Goal: Check status: Check status

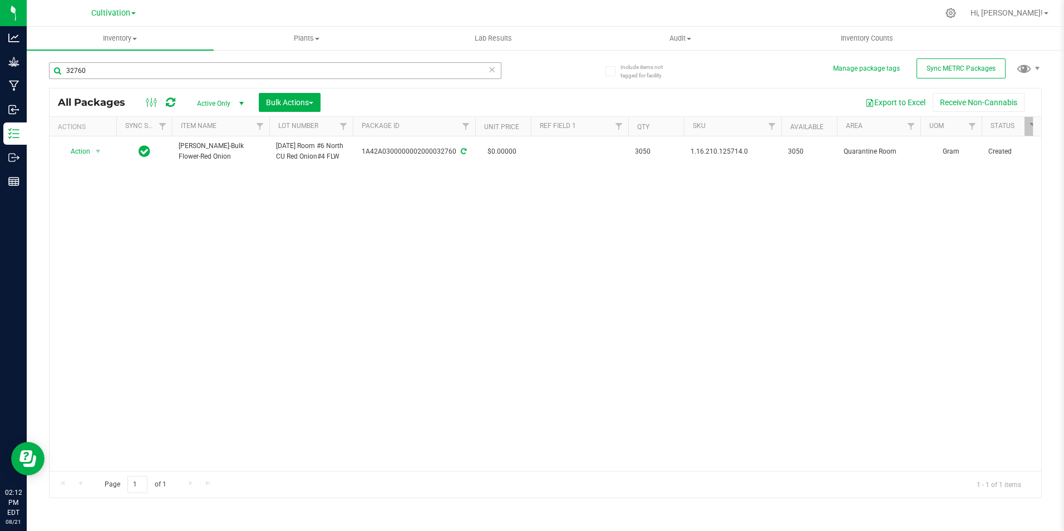
drag, startPoint x: 0, startPoint y: 0, endPoint x: 115, endPoint y: 73, distance: 136.3
click at [115, 73] on input "32760" at bounding box center [275, 70] width 452 height 17
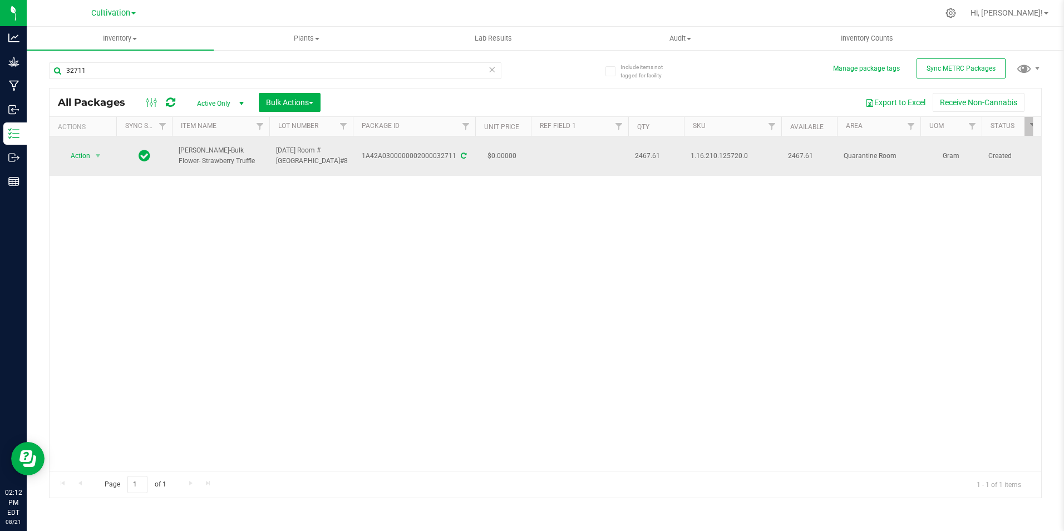
type input "32711"
click at [236, 155] on span "[PERSON_NAME]-Bulk Flower- Strawberry Truffle" at bounding box center [221, 155] width 84 height 21
drag, startPoint x: 234, startPoint y: 162, endPoint x: 174, endPoint y: 159, distance: 59.6
click at [174, 159] on td "[PERSON_NAME]-Bulk Flower- Strawberry Truffle" at bounding box center [220, 155] width 97 height 39
copy span "[PERSON_NAME]-Bulk Flower- Strawberry Truffle"
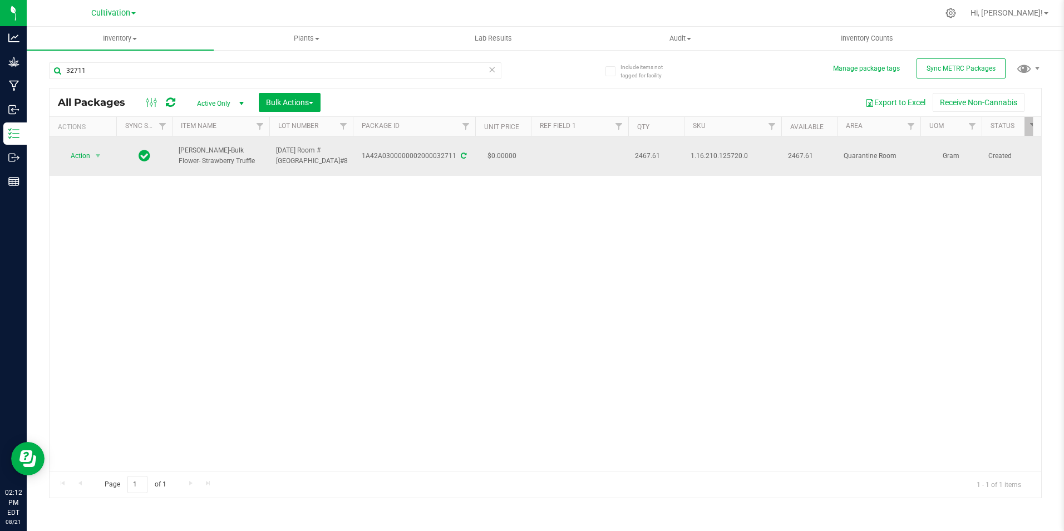
click at [461, 155] on icon at bounding box center [464, 155] width 6 height 7
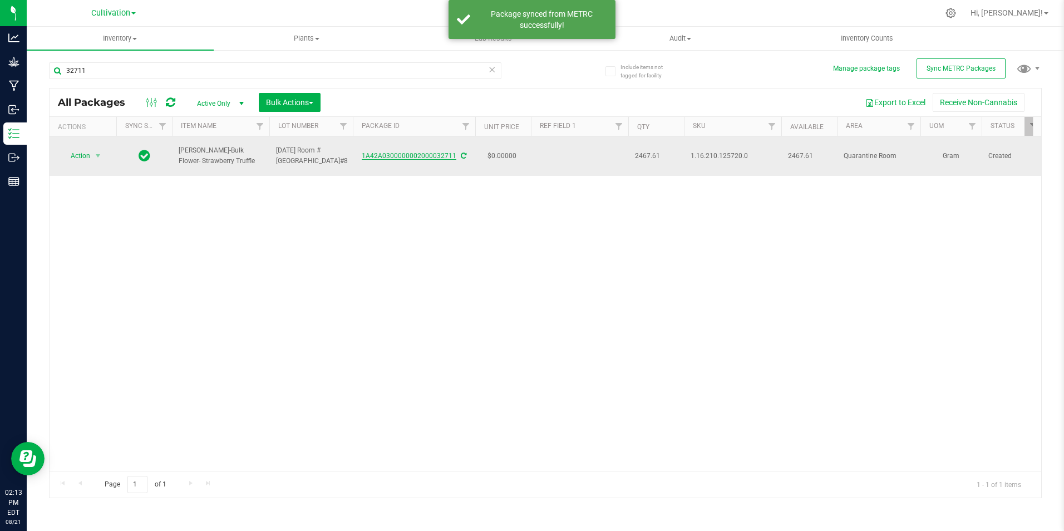
click at [408, 155] on link "1A42A0300000002000032711" at bounding box center [409, 156] width 95 height 8
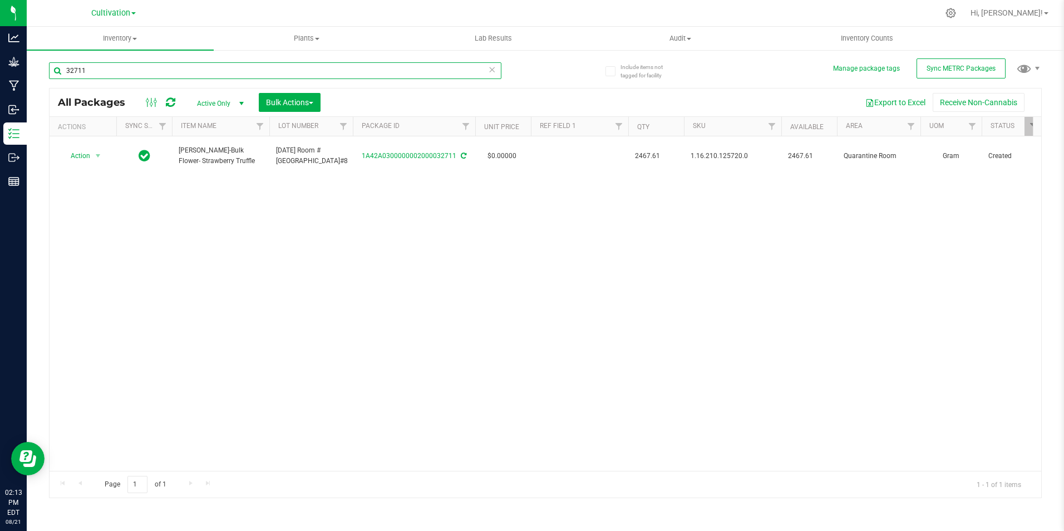
click at [100, 69] on input "32711" at bounding box center [275, 70] width 452 height 17
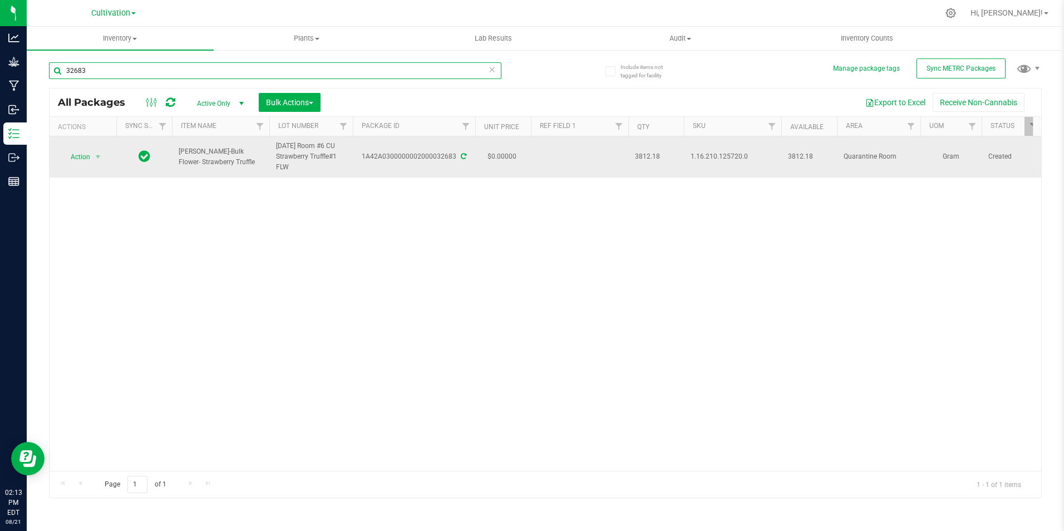
type input "32683"
drag, startPoint x: 235, startPoint y: 162, endPoint x: 177, endPoint y: 154, distance: 58.5
click at [177, 154] on td "[PERSON_NAME]-Bulk Flower- Strawberry Truffle" at bounding box center [220, 156] width 97 height 41
copy span "[PERSON_NAME]-Bulk Flower- Strawberry Truffle"
click at [462, 151] on div "1A42A0300000002000032683" at bounding box center [414, 156] width 126 height 11
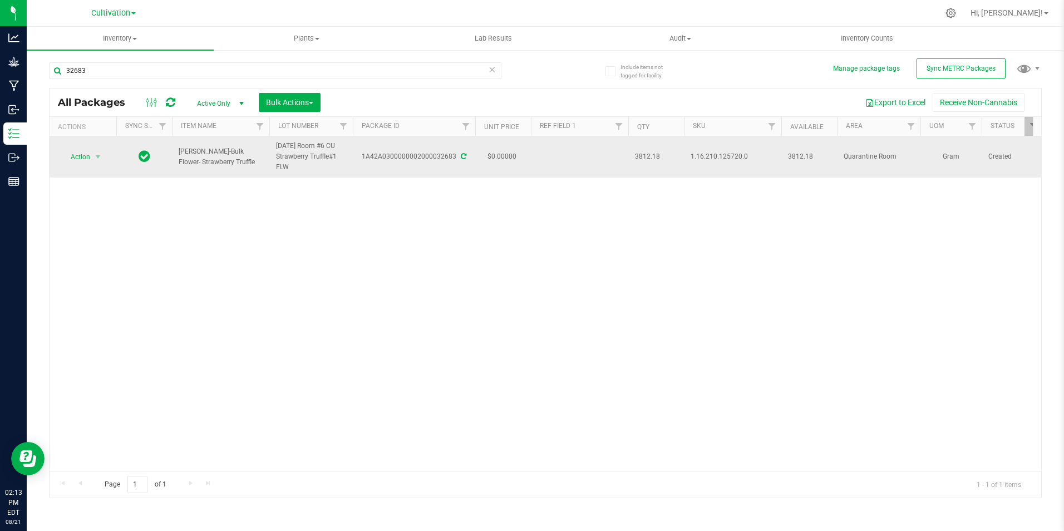
click at [462, 152] on span at bounding box center [462, 156] width 7 height 8
click at [428, 153] on link "1A42A0300000002000032683" at bounding box center [409, 156] width 95 height 8
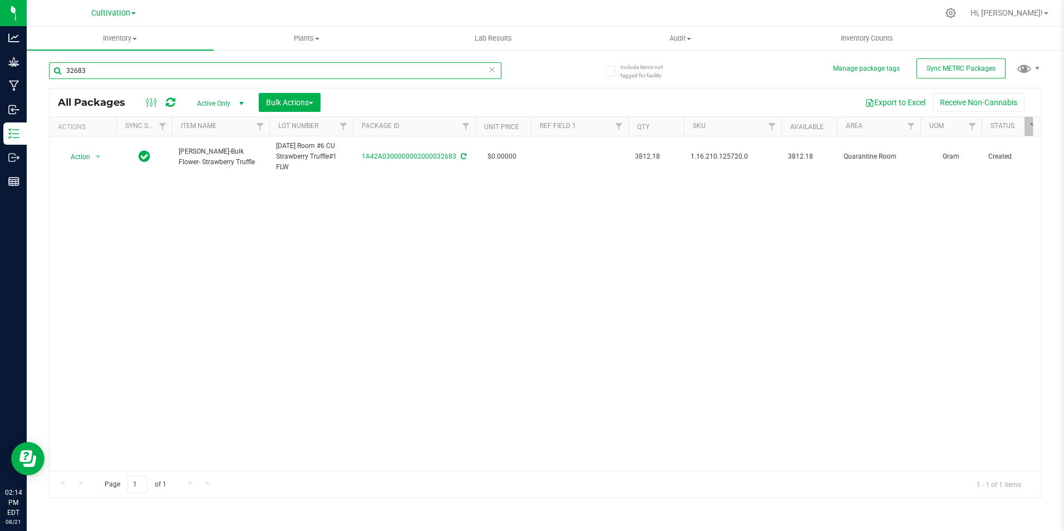
click at [124, 68] on input "32683" at bounding box center [275, 70] width 452 height 17
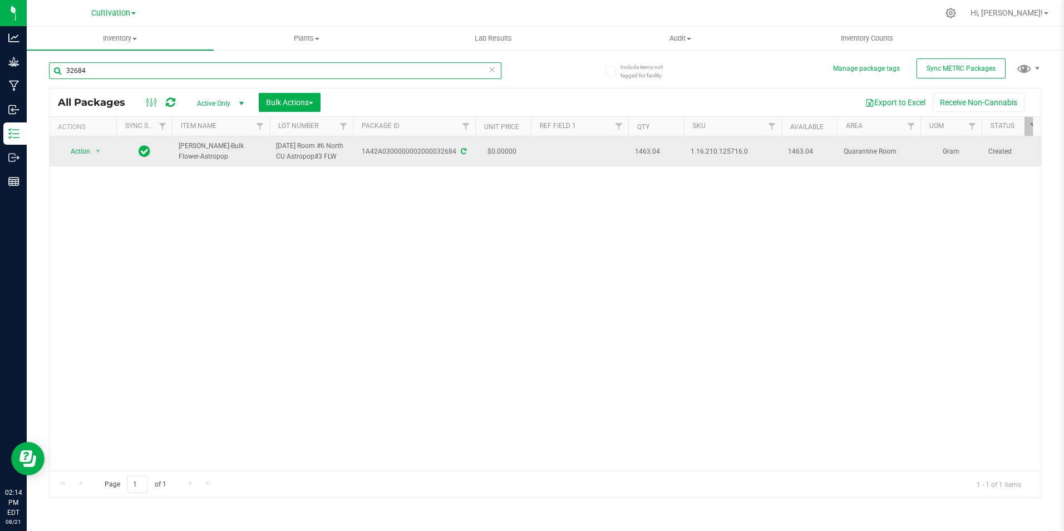
type input "32684"
drag, startPoint x: 255, startPoint y: 155, endPoint x: 179, endPoint y: 160, distance: 76.4
click at [179, 160] on td "[PERSON_NAME]-Bulk Flower-Astropop" at bounding box center [220, 151] width 97 height 30
click at [461, 155] on icon at bounding box center [464, 151] width 6 height 7
click at [437, 155] on link "1A42A0300000002000032684" at bounding box center [409, 151] width 95 height 8
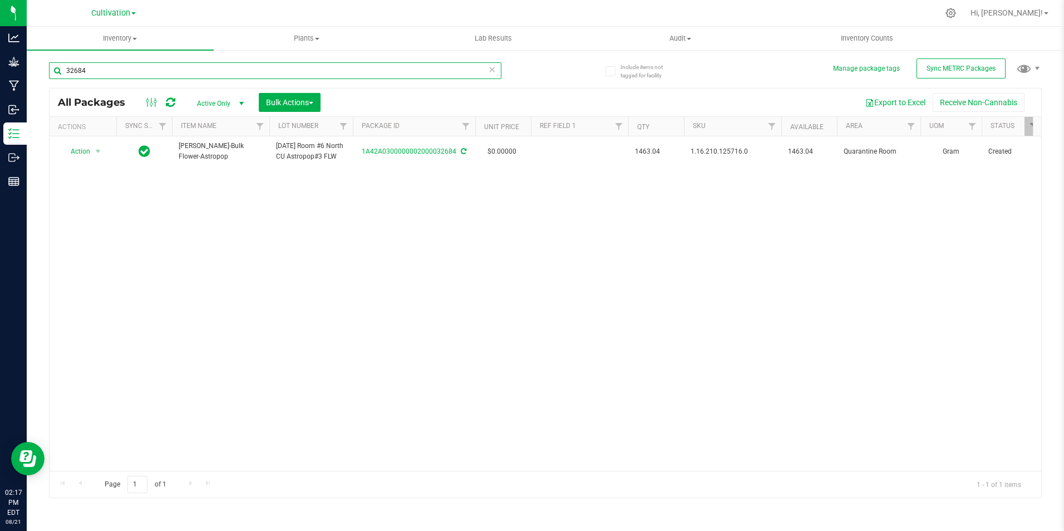
click at [206, 65] on input "32684" at bounding box center [275, 70] width 452 height 17
type input "32686"
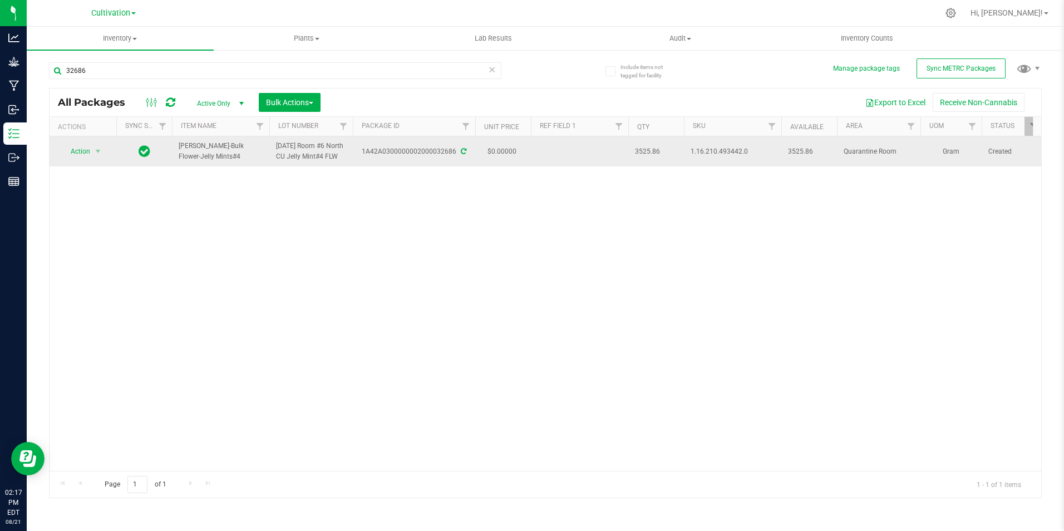
drag, startPoint x: 211, startPoint y: 162, endPoint x: 174, endPoint y: 157, distance: 37.6
click at [174, 157] on td "[PERSON_NAME]-Bulk Flower-Jelly Mints#4" at bounding box center [220, 151] width 97 height 30
copy span "[PERSON_NAME]-Bulk Flower-Jelly Mints#4"
click at [461, 155] on icon at bounding box center [464, 151] width 6 height 7
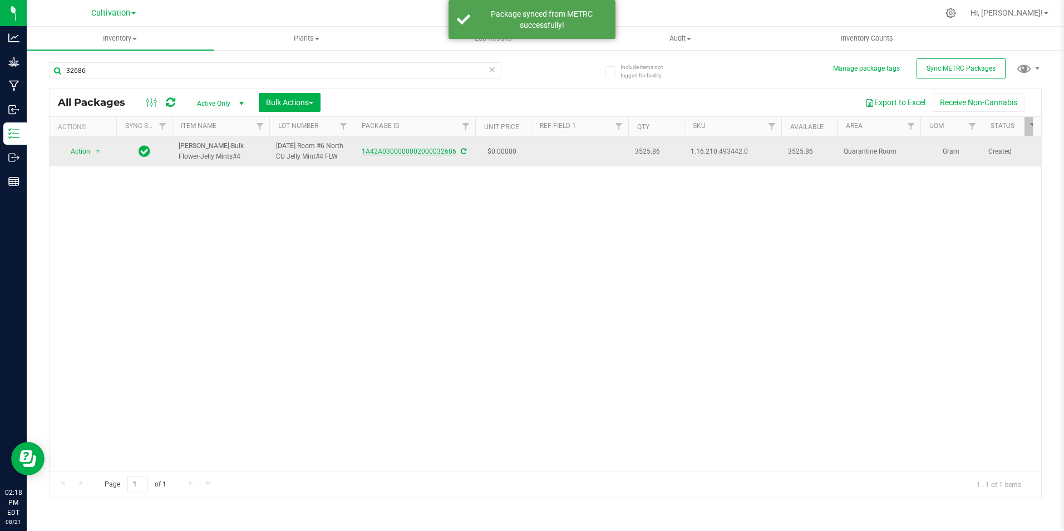
click at [418, 155] on link "1A42A0300000002000032686" at bounding box center [409, 151] width 95 height 8
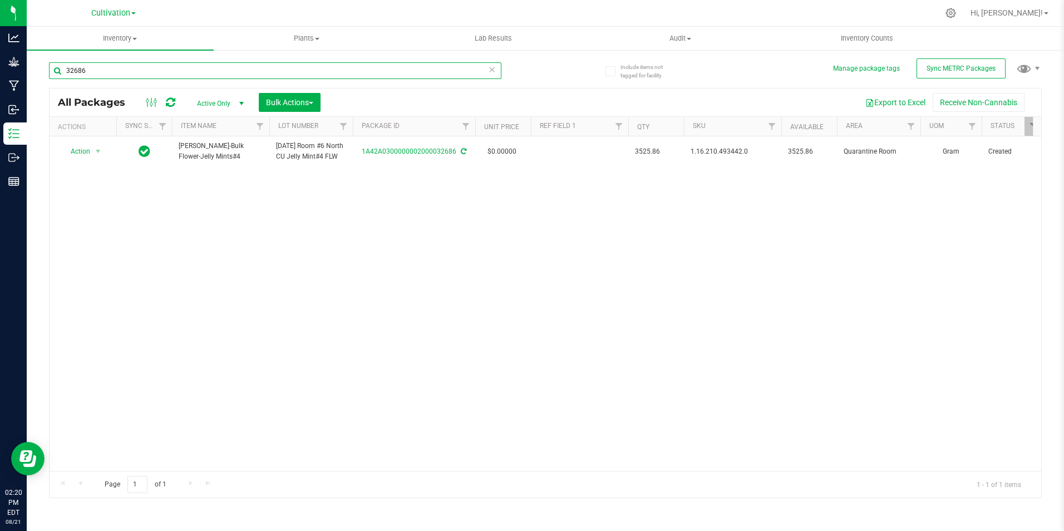
click at [94, 71] on input "32686" at bounding box center [275, 70] width 452 height 17
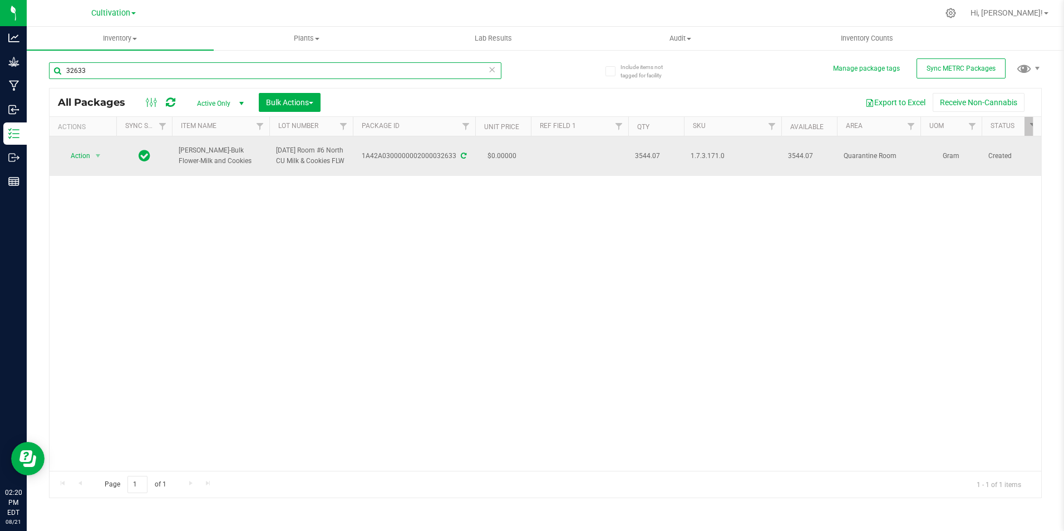
type input "32633"
drag, startPoint x: 216, startPoint y: 165, endPoint x: 175, endPoint y: 158, distance: 41.7
click at [175, 159] on td "[PERSON_NAME]-Bulk Flower-Milk and Cookies" at bounding box center [220, 155] width 97 height 39
copy span "[PERSON_NAME]-Bulk Flower-Milk and Cookies"
click at [461, 155] on icon at bounding box center [464, 155] width 6 height 7
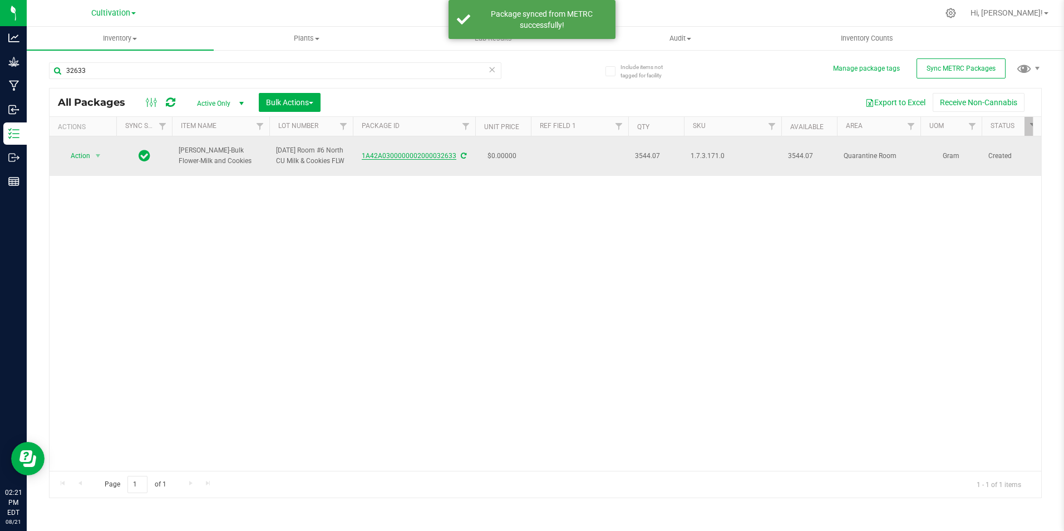
click at [427, 158] on link "1A42A0300000002000032633" at bounding box center [409, 156] width 95 height 8
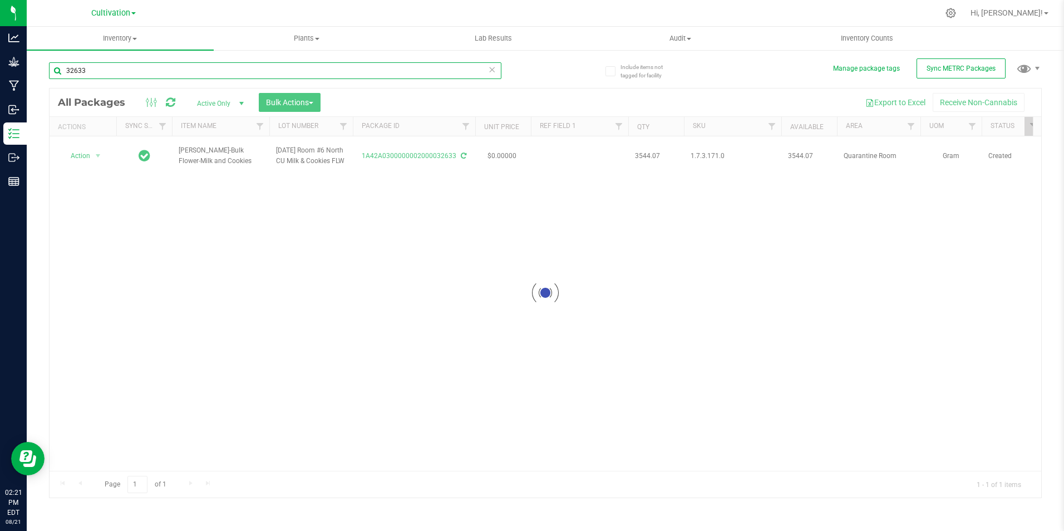
click at [113, 73] on input "32633" at bounding box center [275, 70] width 452 height 17
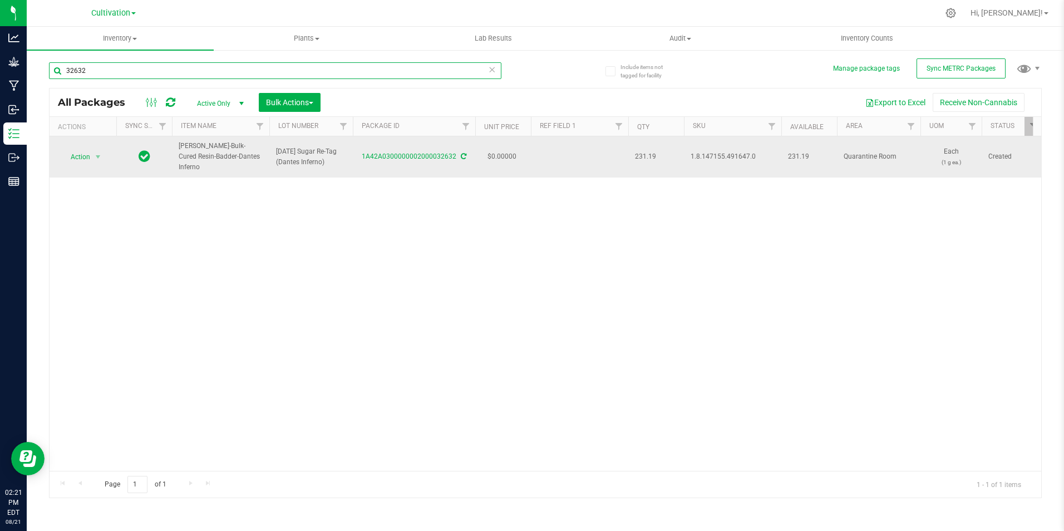
type input "32632"
drag, startPoint x: 250, startPoint y: 154, endPoint x: 176, endPoint y: 150, distance: 74.1
click at [176, 150] on td "[PERSON_NAME]-Bulk-Cured Resin-Badder-Dantes Inferno" at bounding box center [220, 156] width 97 height 41
copy span "[PERSON_NAME]-Bulk-Cured Resin-Badder-Dantes Inferno"
click at [462, 153] on icon at bounding box center [464, 156] width 6 height 7
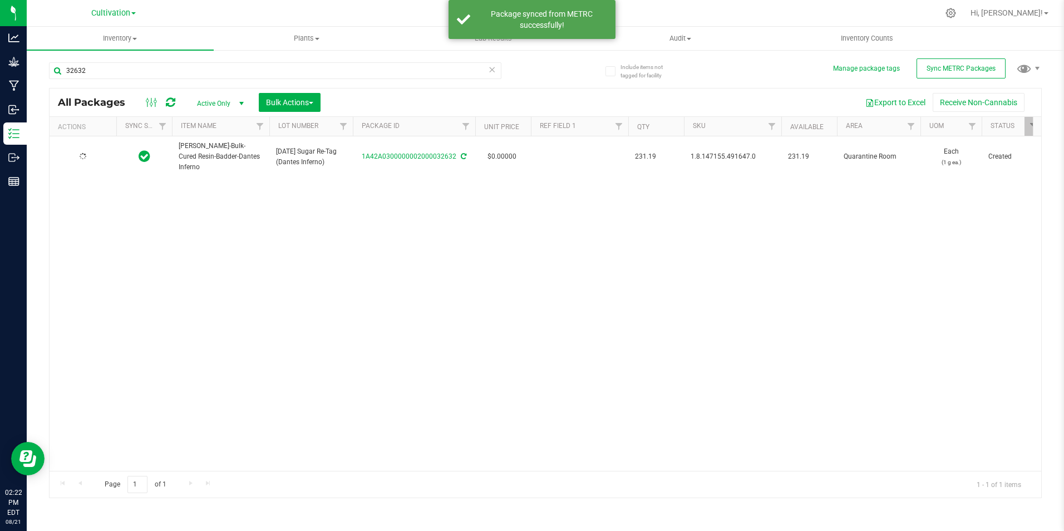
type input "[DATE]"
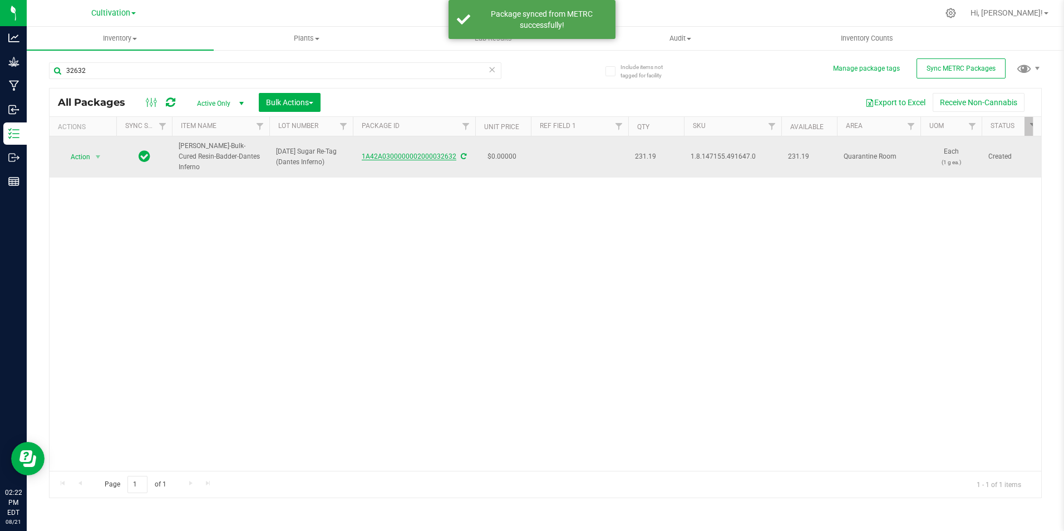
click at [417, 152] on link "1A42A0300000002000032632" at bounding box center [409, 156] width 95 height 8
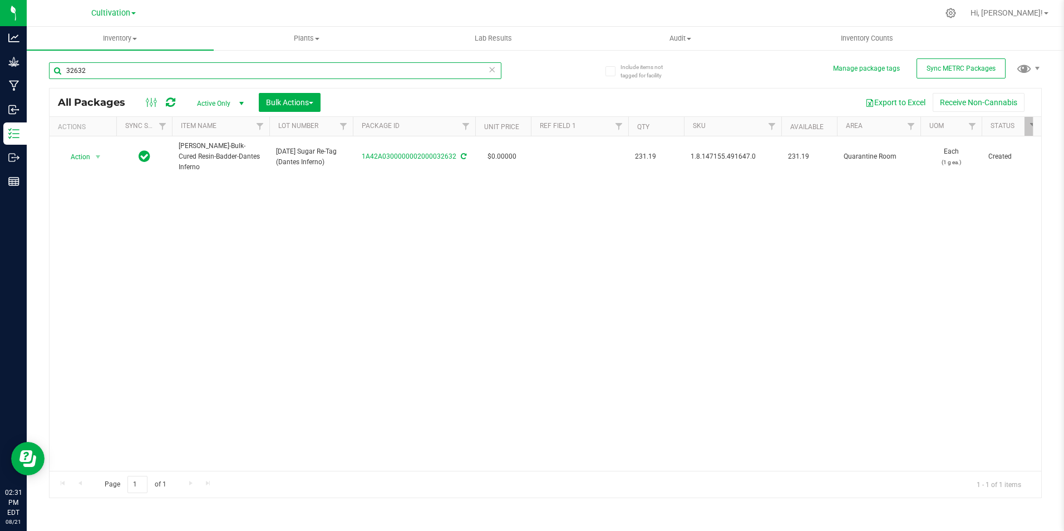
click at [95, 71] on input "32632" at bounding box center [275, 70] width 452 height 17
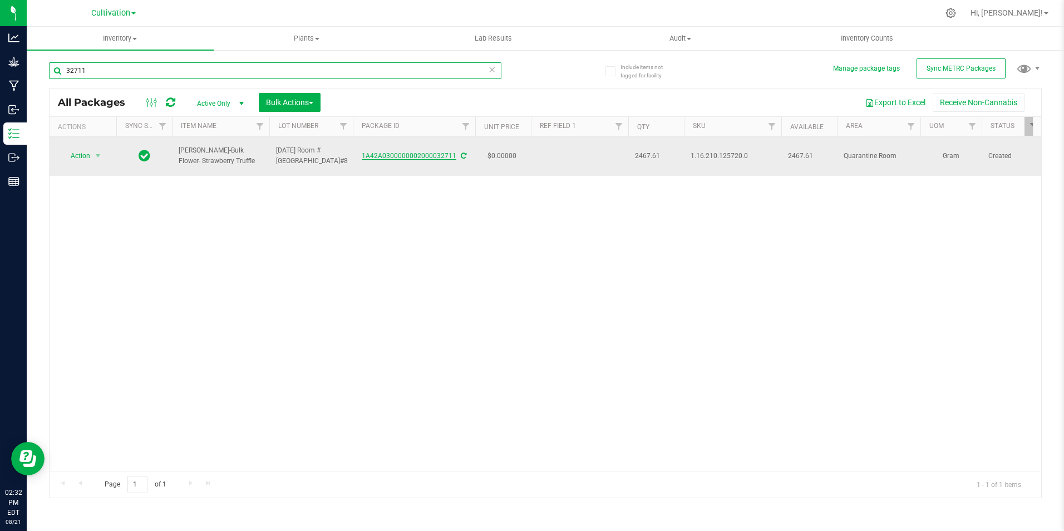
type input "32711"
click at [420, 157] on link "1A42A0300000002000032711" at bounding box center [409, 156] width 95 height 8
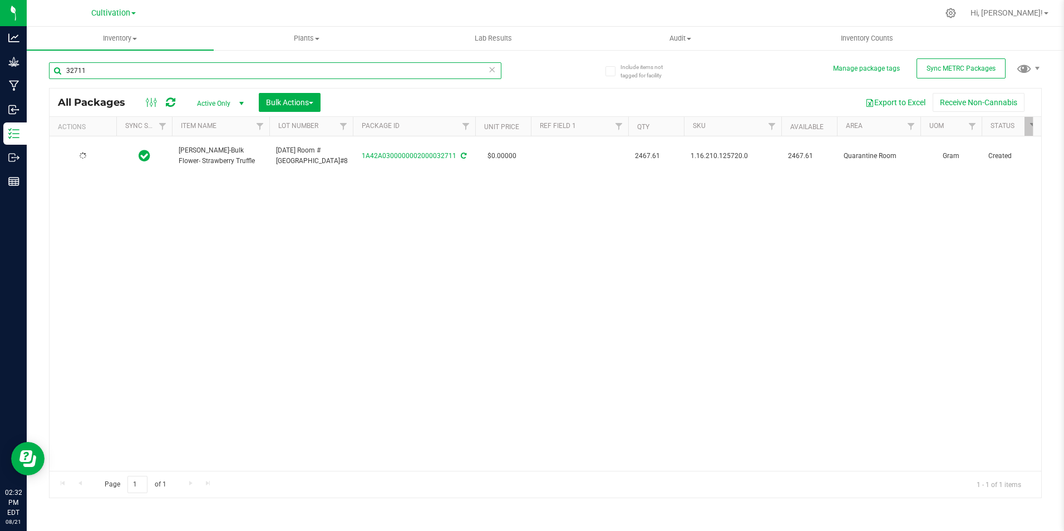
click at [131, 74] on input "32711" at bounding box center [275, 70] width 452 height 17
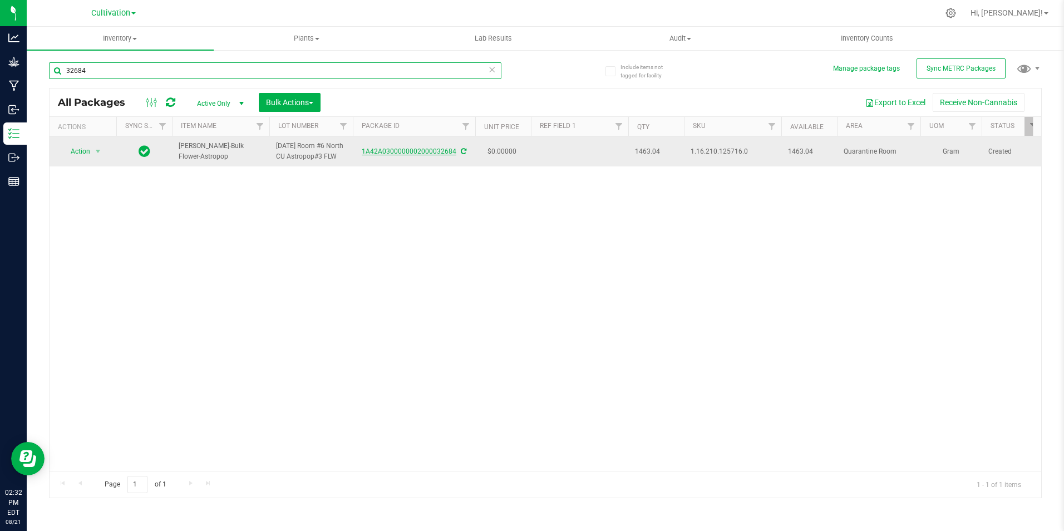
type input "32684"
click at [422, 155] on link "1A42A0300000002000032684" at bounding box center [409, 151] width 95 height 8
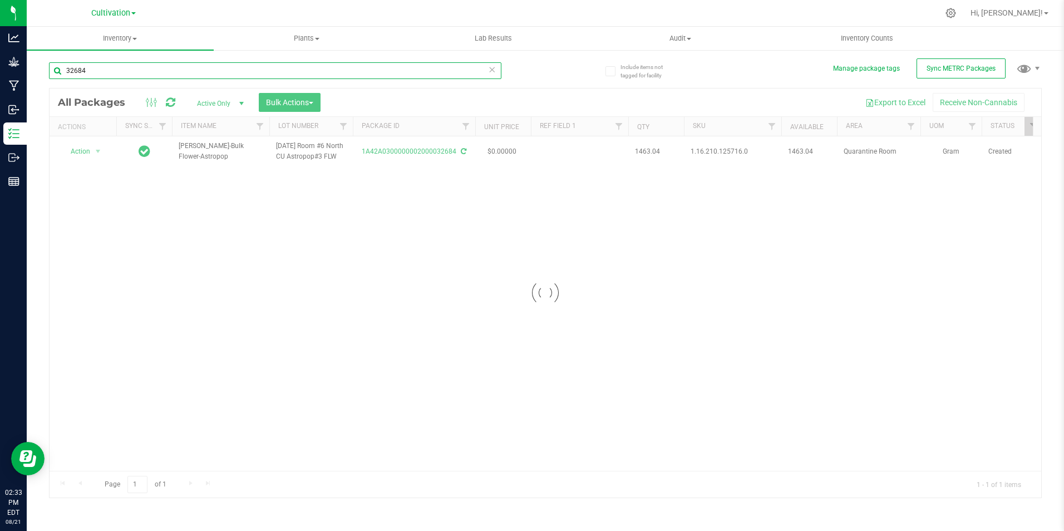
click at [151, 66] on input "32684" at bounding box center [275, 70] width 452 height 17
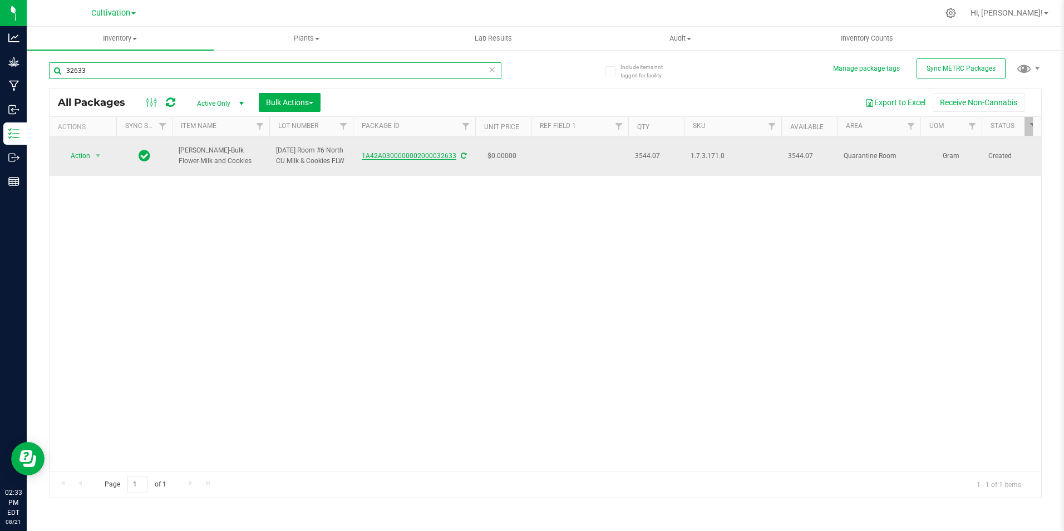
type input "32633"
click at [397, 155] on link "1A42A0300000002000032633" at bounding box center [409, 156] width 95 height 8
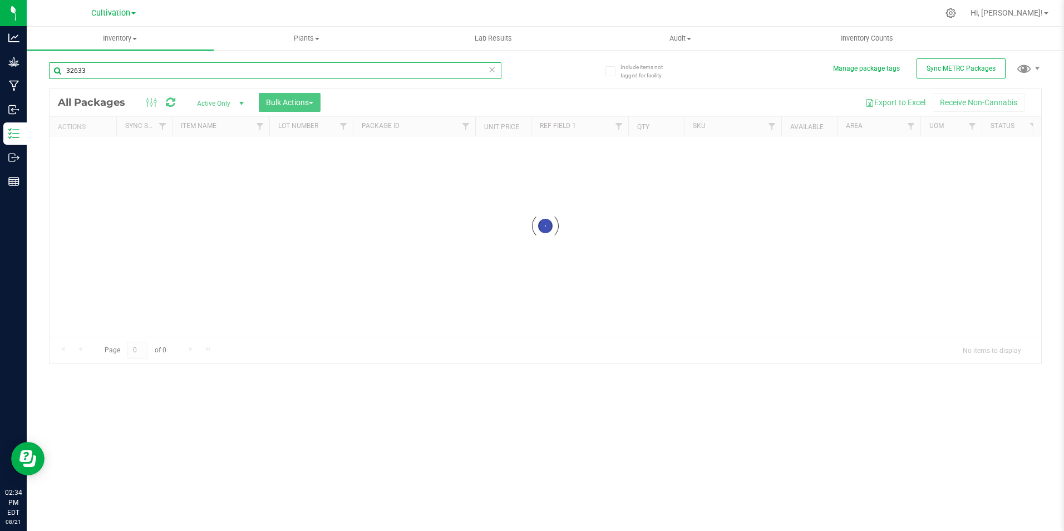
click at [88, 71] on input "32633" at bounding box center [275, 70] width 452 height 17
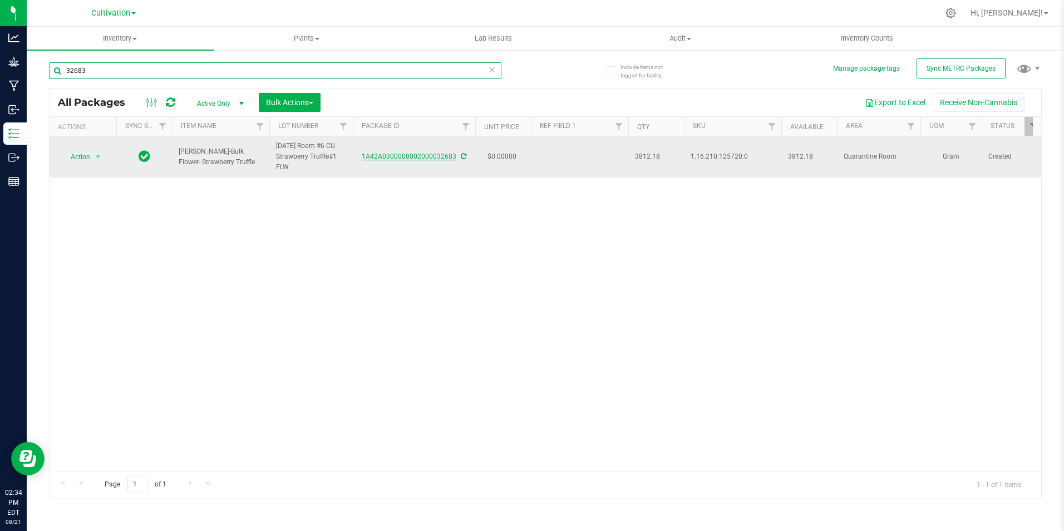
type input "32683"
click at [446, 152] on link "1A42A0300000002000032683" at bounding box center [409, 156] width 95 height 8
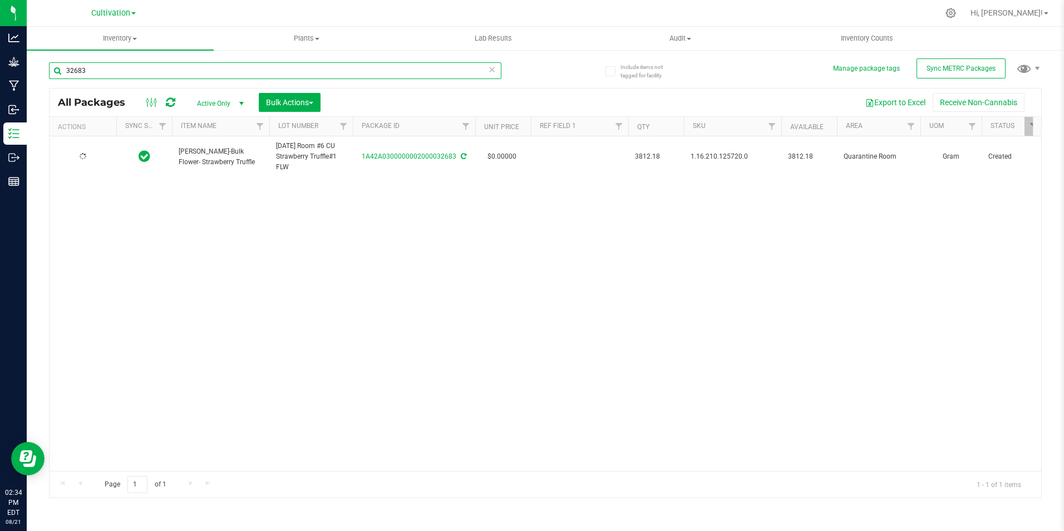
click at [95, 66] on input "32683" at bounding box center [275, 70] width 452 height 17
type input "32686"
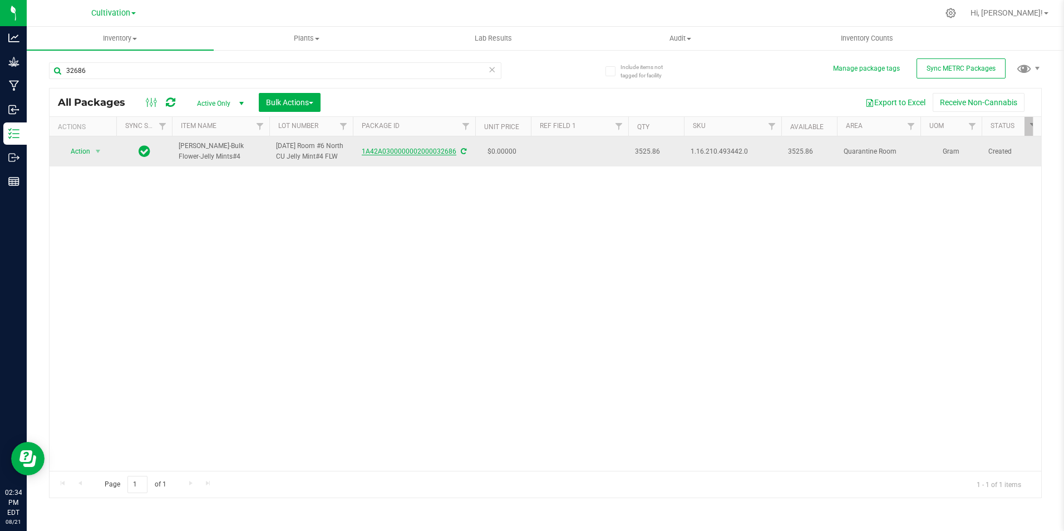
click at [416, 155] on link "1A42A0300000002000032686" at bounding box center [409, 151] width 95 height 8
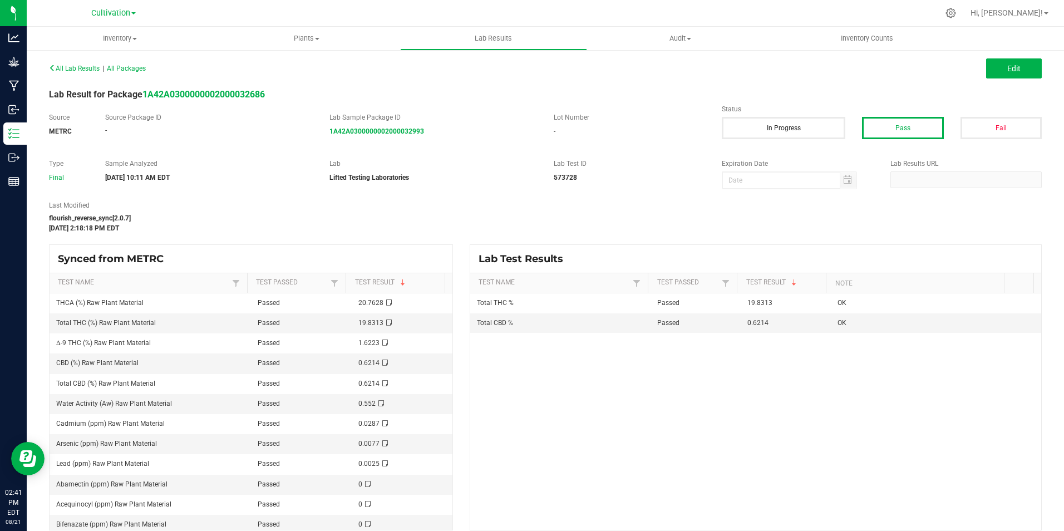
click at [269, 22] on div at bounding box center [568, 13] width 739 height 22
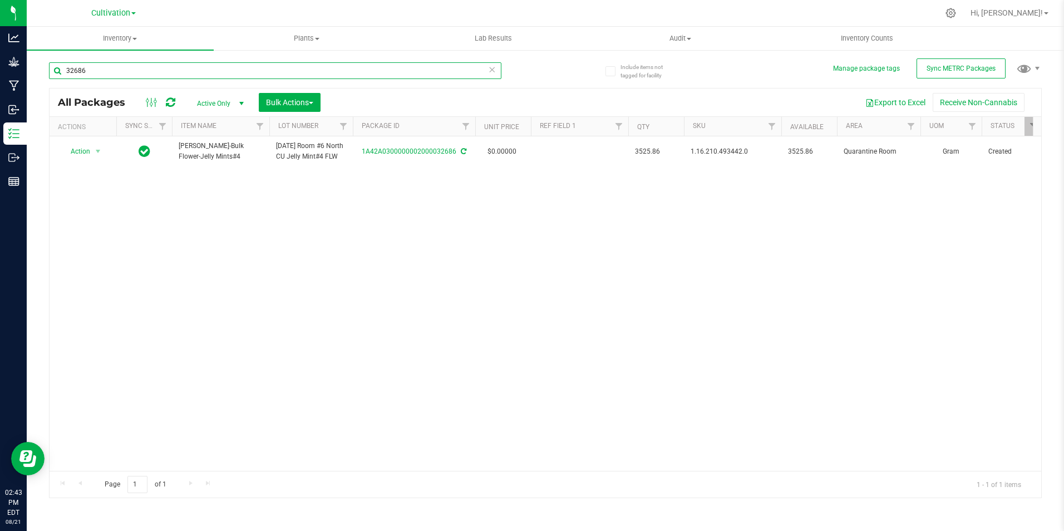
click at [169, 70] on input "32686" at bounding box center [275, 70] width 452 height 17
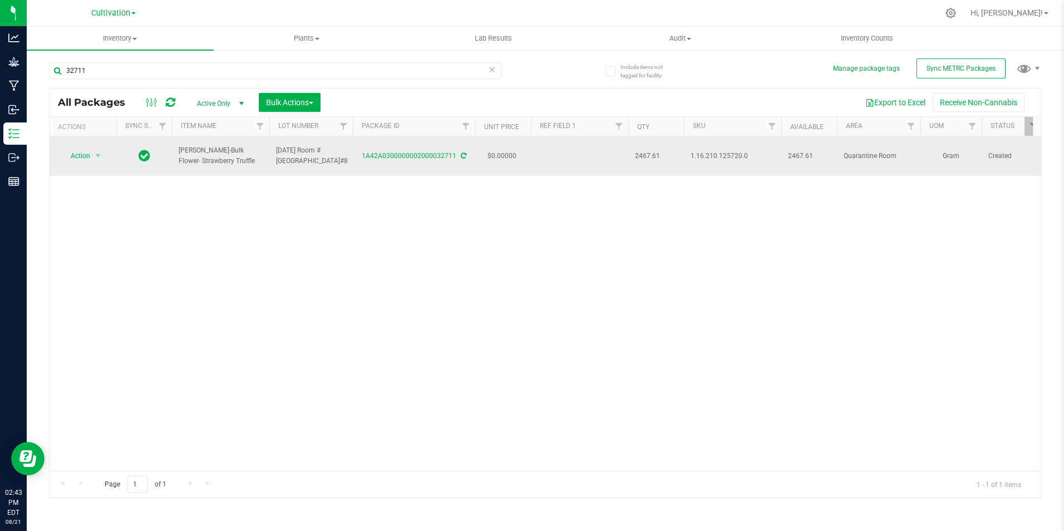
drag, startPoint x: 363, startPoint y: 163, endPoint x: 453, endPoint y: 171, distance: 90.5
click at [453, 171] on td "1A42A0300000002000032711" at bounding box center [414, 155] width 122 height 39
copy link "1A42A0300000002000032711"
drag, startPoint x: 233, startPoint y: 162, endPoint x: 177, endPoint y: 150, distance: 57.0
click at [177, 150] on td "[PERSON_NAME]-Bulk Flower- Strawberry Truffle" at bounding box center [220, 155] width 97 height 39
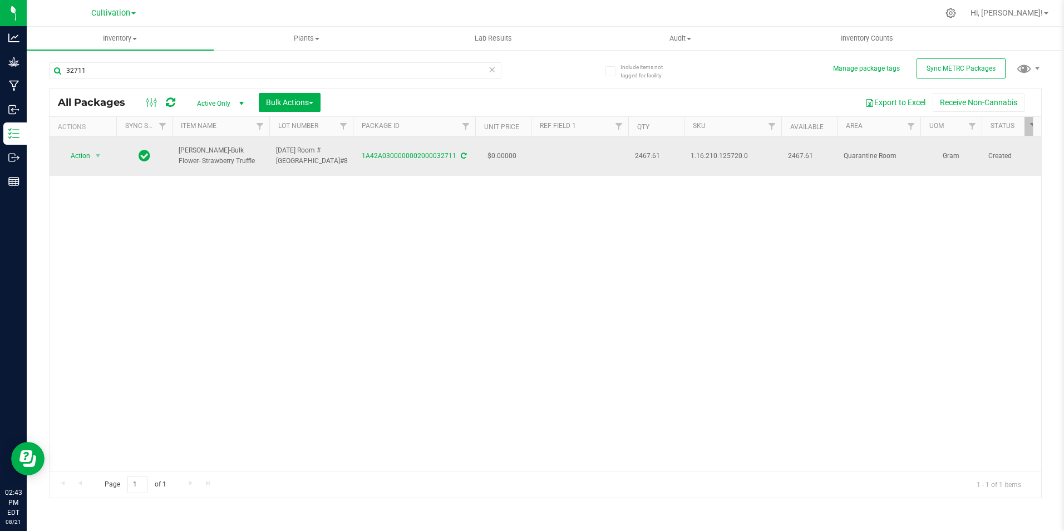
copy span "[PERSON_NAME]-Bulk Flower- Strawberry Truffle"
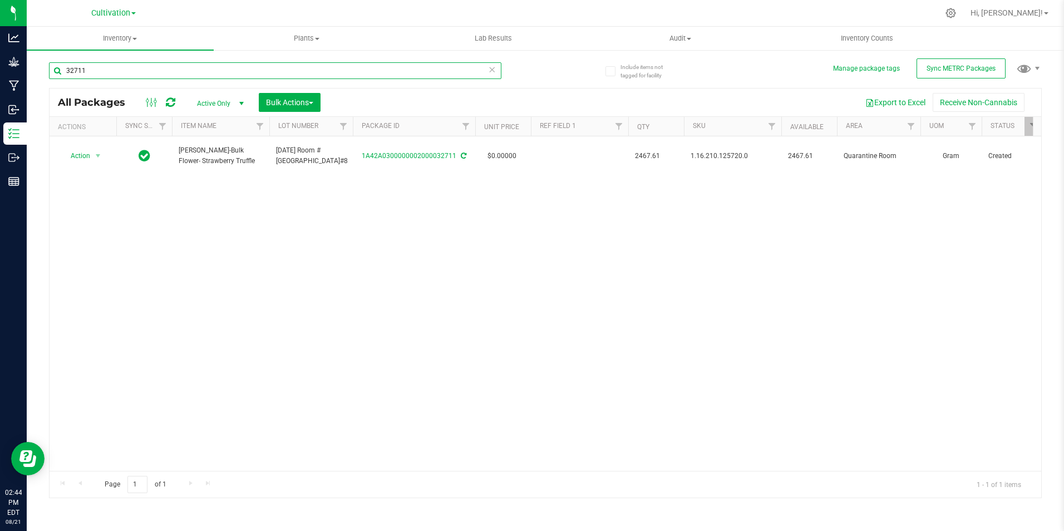
click at [160, 67] on input "32711" at bounding box center [275, 70] width 452 height 17
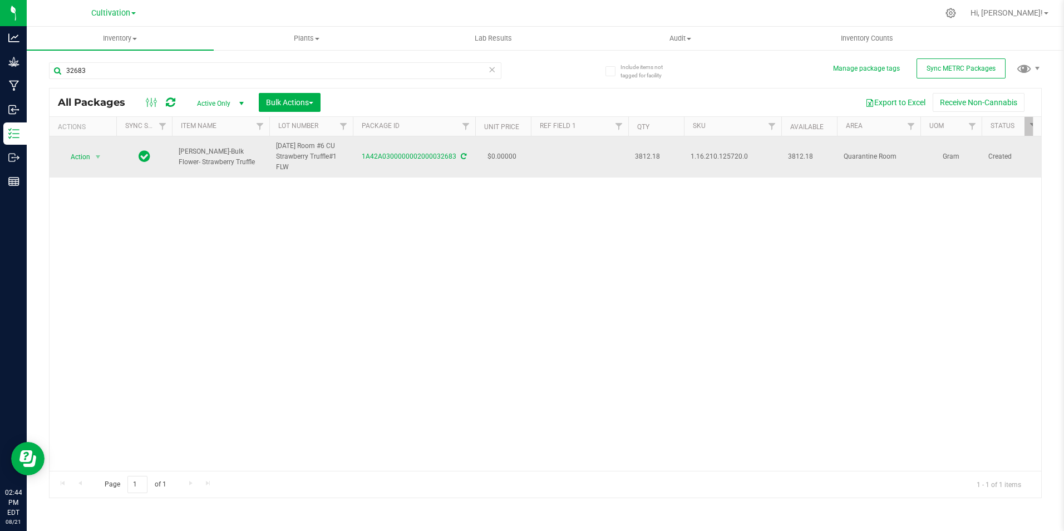
drag, startPoint x: 363, startPoint y: 165, endPoint x: 454, endPoint y: 162, distance: 91.3
click at [454, 162] on td "1A42A0300000002000032683" at bounding box center [414, 156] width 122 height 41
copy link "1A42A0300000002000032683"
drag, startPoint x: 232, startPoint y: 161, endPoint x: 175, endPoint y: 151, distance: 58.1
click at [175, 151] on td "[PERSON_NAME]-Bulk Flower- Strawberry Truffle" at bounding box center [220, 156] width 97 height 41
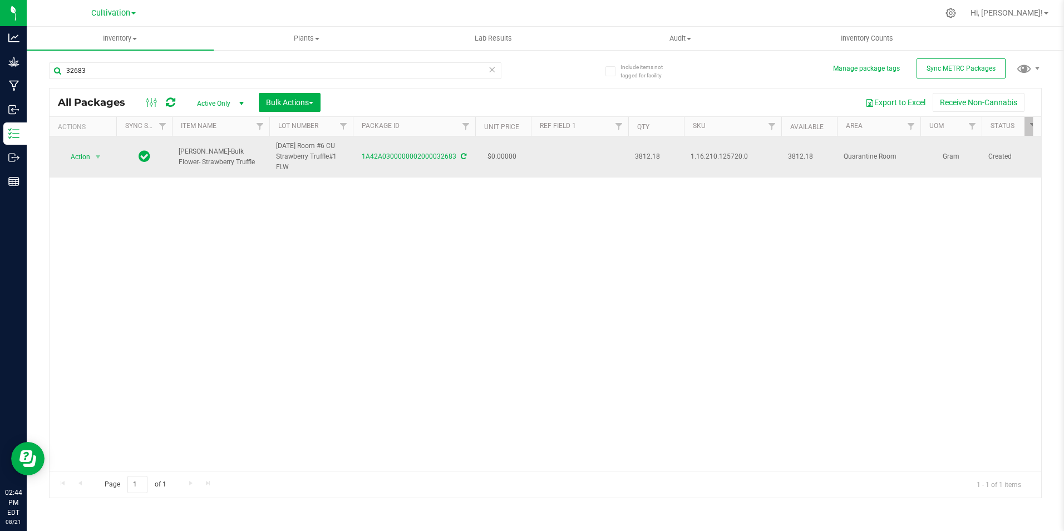
copy span "[PERSON_NAME]-Bulk Flower- Strawberry Truffle"
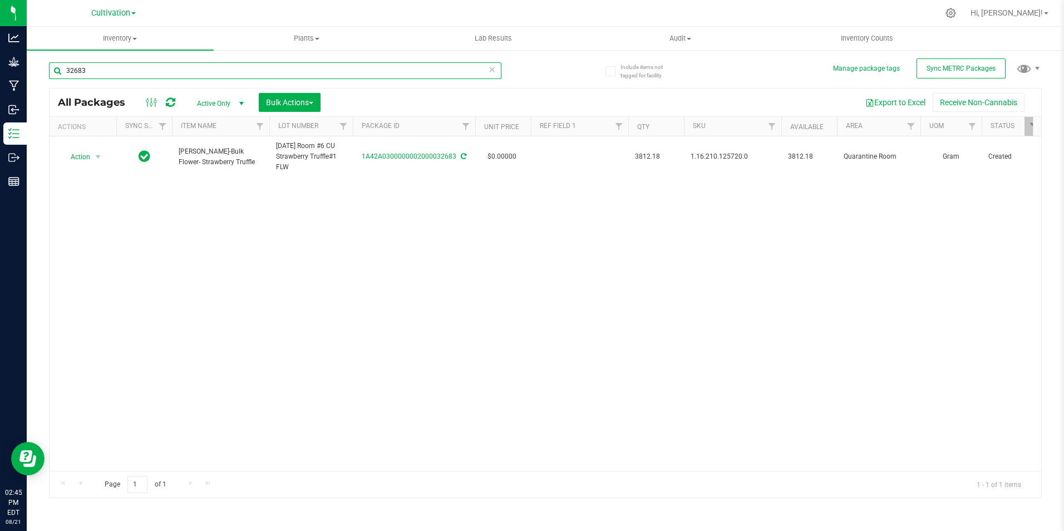
click at [114, 74] on input "32683" at bounding box center [275, 70] width 452 height 17
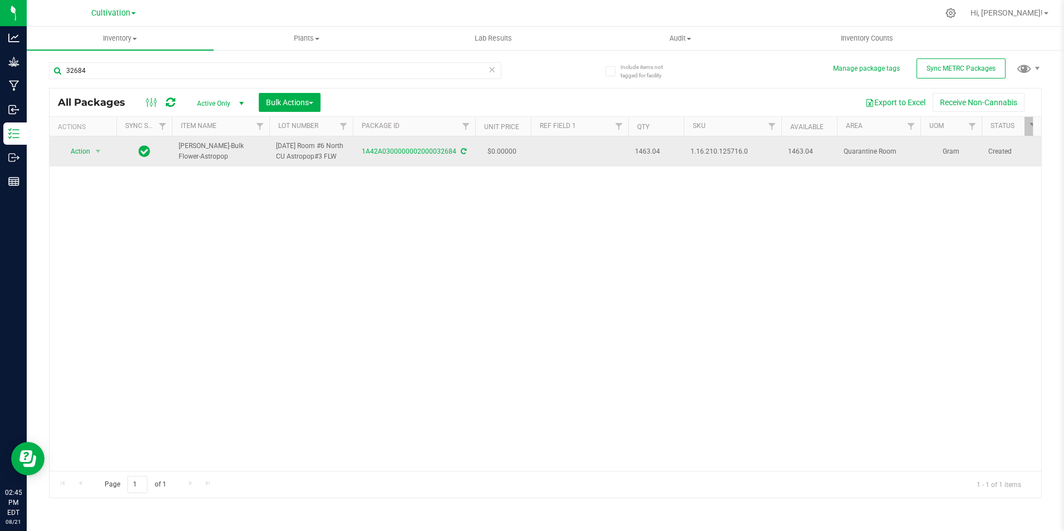
drag, startPoint x: 363, startPoint y: 163, endPoint x: 453, endPoint y: 165, distance: 89.6
click at [453, 165] on td "1A42A0300000002000032684" at bounding box center [414, 151] width 122 height 30
copy link "1A42A0300000002000032684"
drag, startPoint x: 263, startPoint y: 159, endPoint x: 179, endPoint y: 167, distance: 84.4
click at [179, 166] on td "[PERSON_NAME]-Bulk Flower-Astropop" at bounding box center [220, 151] width 97 height 30
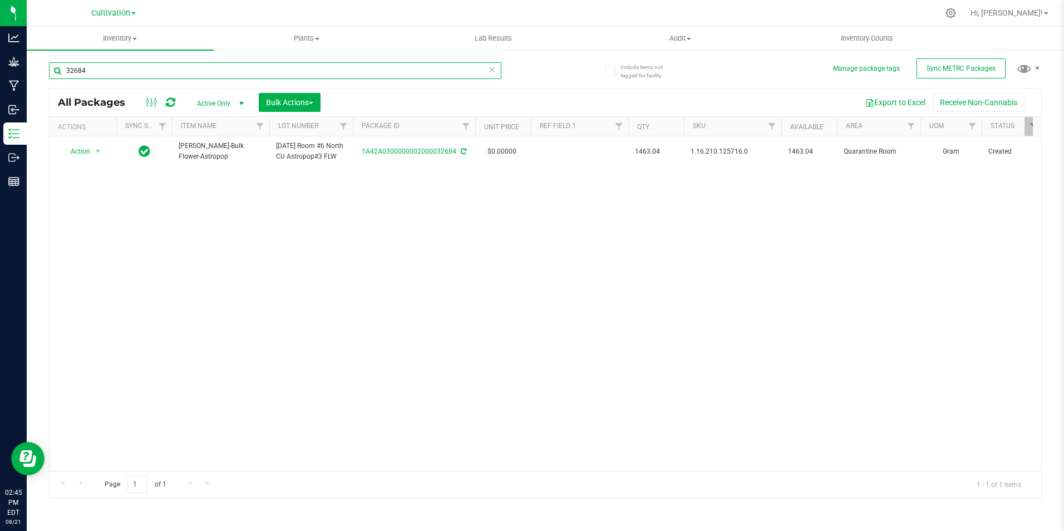
click at [187, 63] on input "32684" at bounding box center [275, 70] width 452 height 17
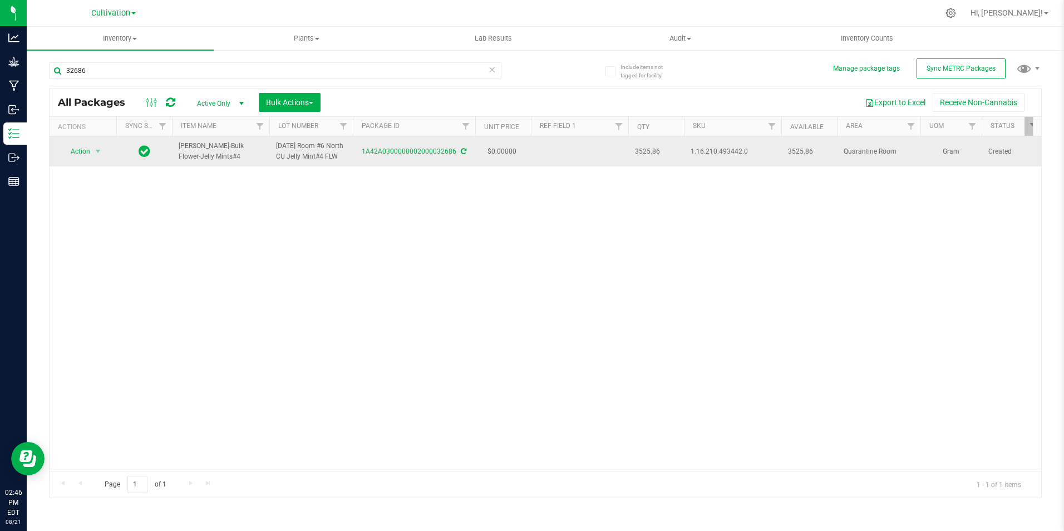
drag, startPoint x: 364, startPoint y: 165, endPoint x: 453, endPoint y: 174, distance: 88.9
click at [453, 166] on td "1A42A0300000002000032686" at bounding box center [414, 151] width 122 height 30
drag, startPoint x: 217, startPoint y: 158, endPoint x: 176, endPoint y: 152, distance: 41.5
click at [176, 152] on td "[PERSON_NAME]-Bulk Flower-Jelly Mints#4" at bounding box center [220, 151] width 97 height 30
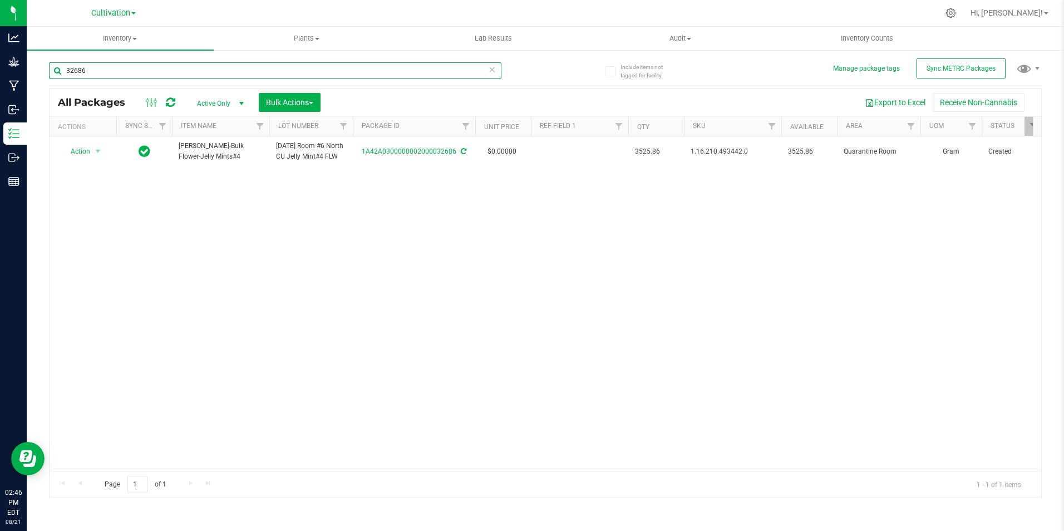
click at [90, 69] on input "32686" at bounding box center [275, 70] width 452 height 17
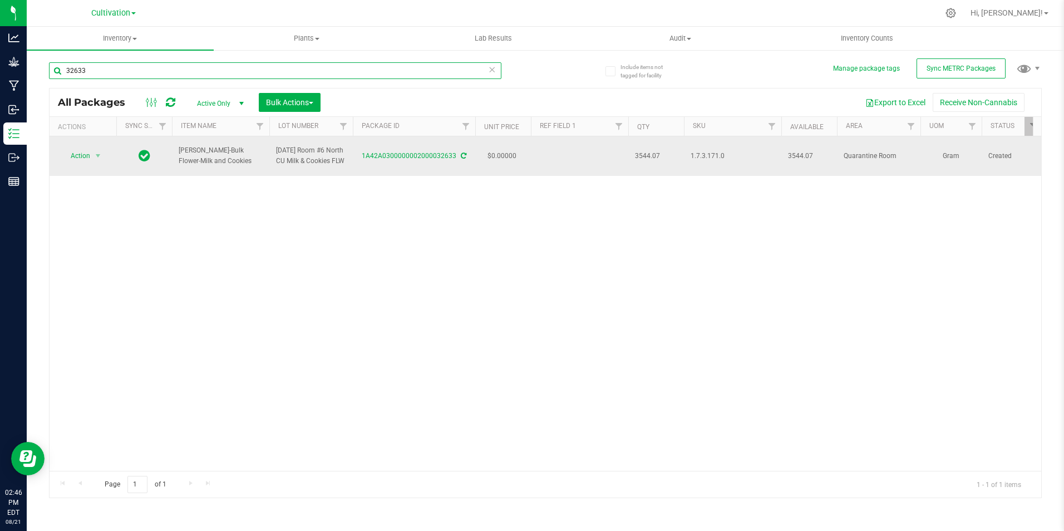
type input "32633"
drag, startPoint x: 363, startPoint y: 165, endPoint x: 454, endPoint y: 169, distance: 91.3
click at [454, 169] on td "1A42A0300000002000032633" at bounding box center [414, 155] width 122 height 39
drag, startPoint x: 209, startPoint y: 160, endPoint x: 179, endPoint y: 147, distance: 32.7
click at [179, 147] on span "[PERSON_NAME]-Bulk Flower-Milk and Cookies" at bounding box center [221, 155] width 84 height 21
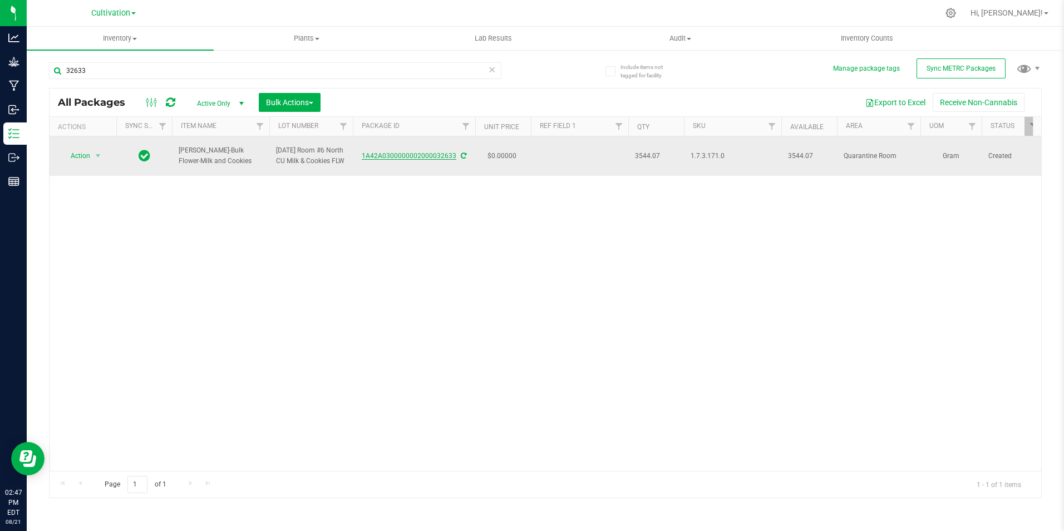
click at [404, 155] on link "1A42A0300000002000032633" at bounding box center [409, 156] width 95 height 8
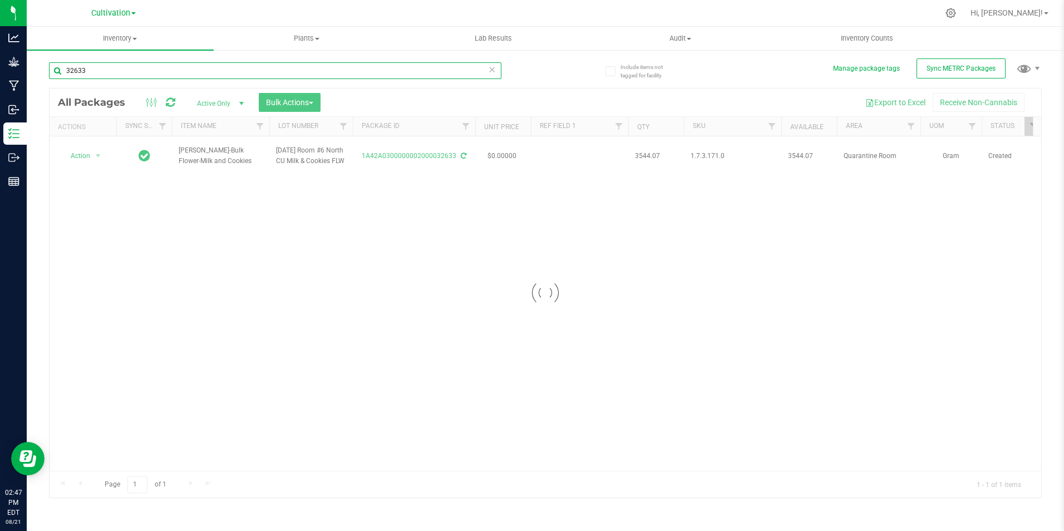
click at [103, 75] on input "32633" at bounding box center [275, 70] width 452 height 17
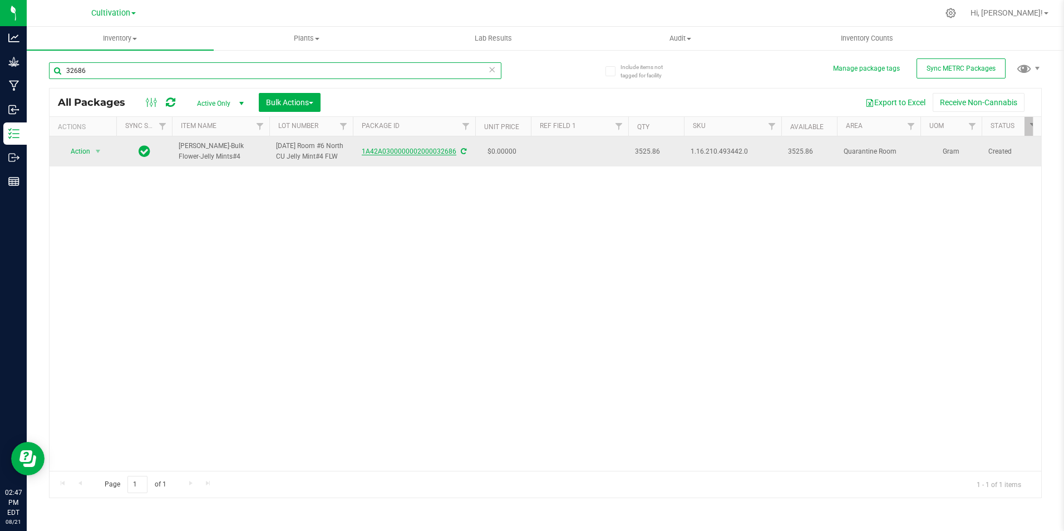
type input "32686"
click at [427, 154] on link "1A42A0300000002000032686" at bounding box center [409, 151] width 95 height 8
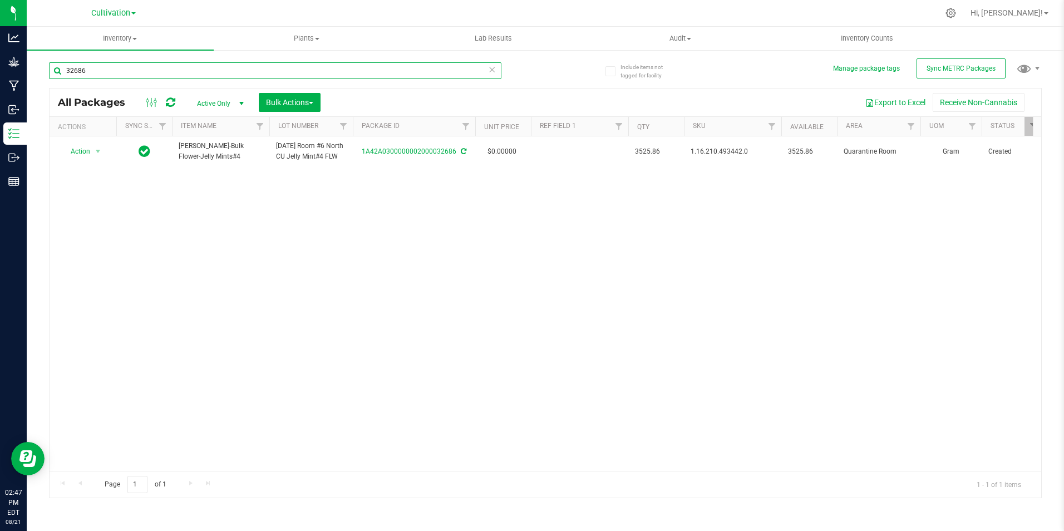
click at [94, 71] on input "32686" at bounding box center [275, 70] width 452 height 17
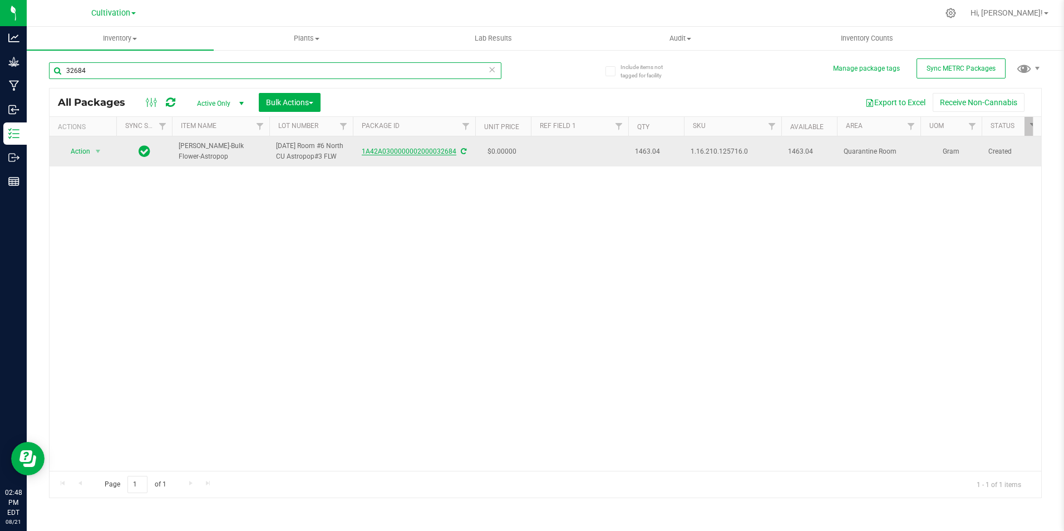
type input "32684"
click at [416, 155] on link "1A42A0300000002000032684" at bounding box center [409, 151] width 95 height 8
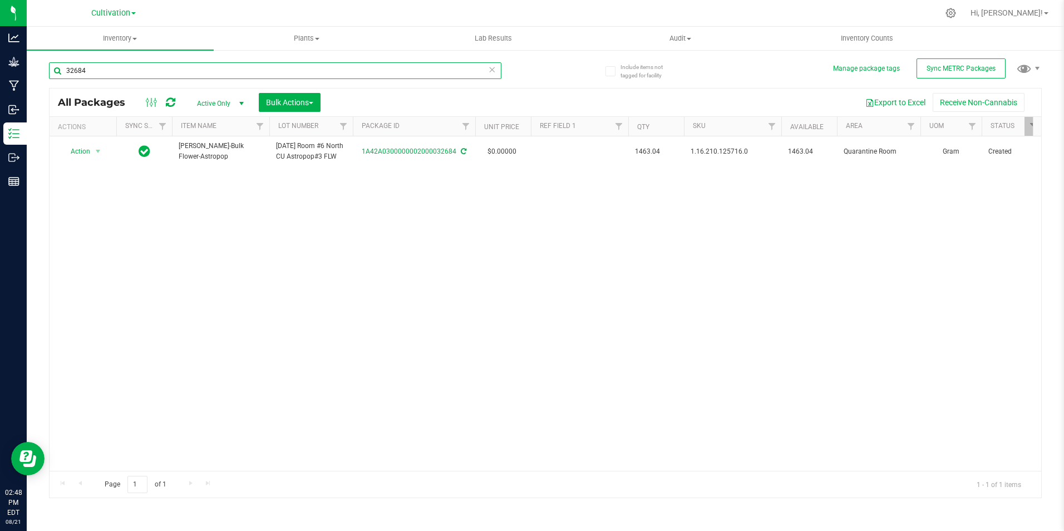
click at [129, 70] on input "32684" at bounding box center [275, 70] width 452 height 17
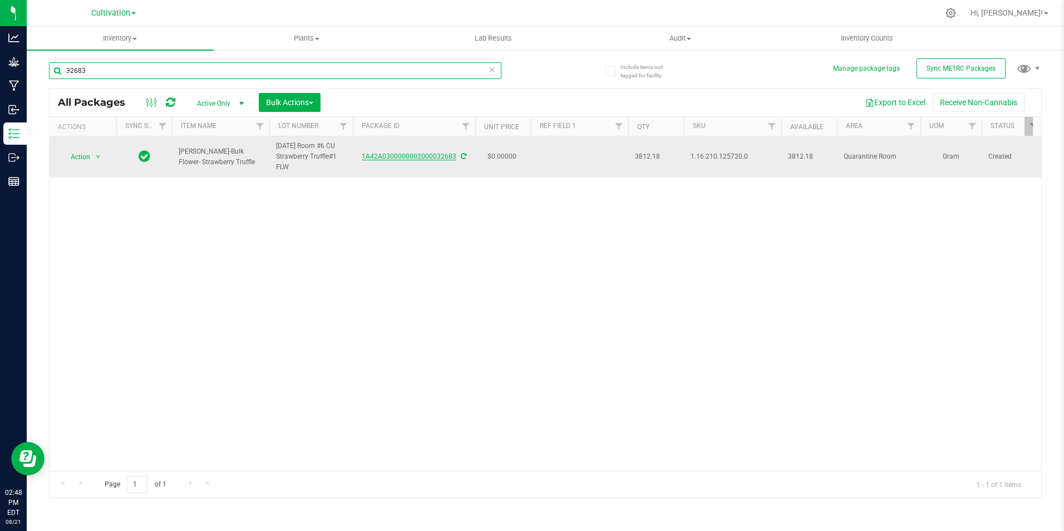
type input "32683"
click at [422, 159] on link "1A42A0300000002000032683" at bounding box center [409, 156] width 95 height 8
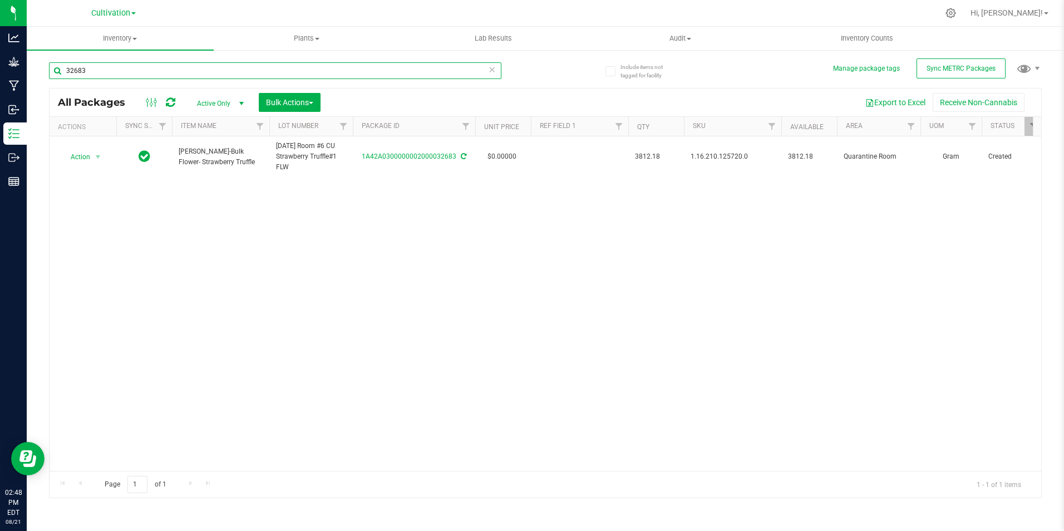
click at [116, 70] on input "32683" at bounding box center [275, 70] width 452 height 17
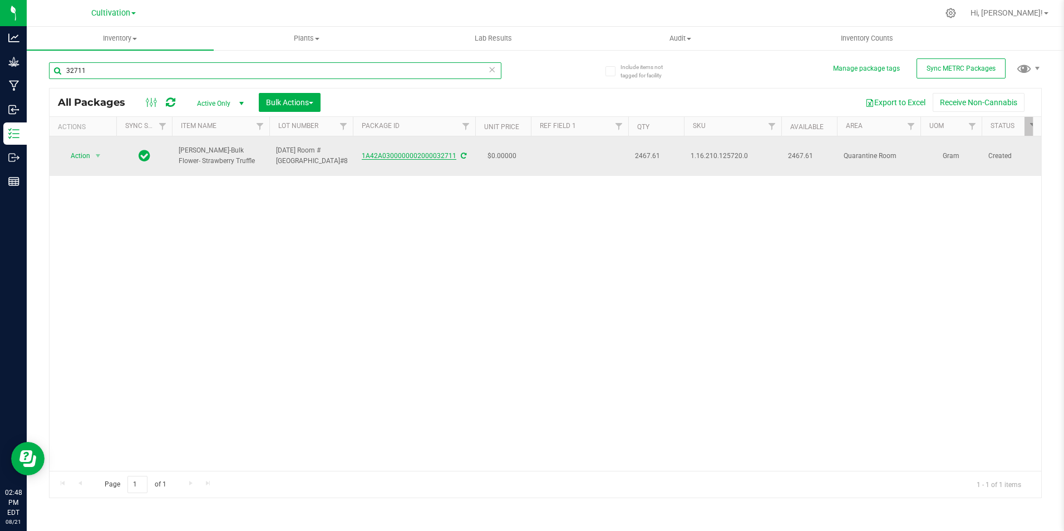
type input "32711"
click at [383, 159] on link "1A42A0300000002000032711" at bounding box center [409, 156] width 95 height 8
